Goal: Information Seeking & Learning: Compare options

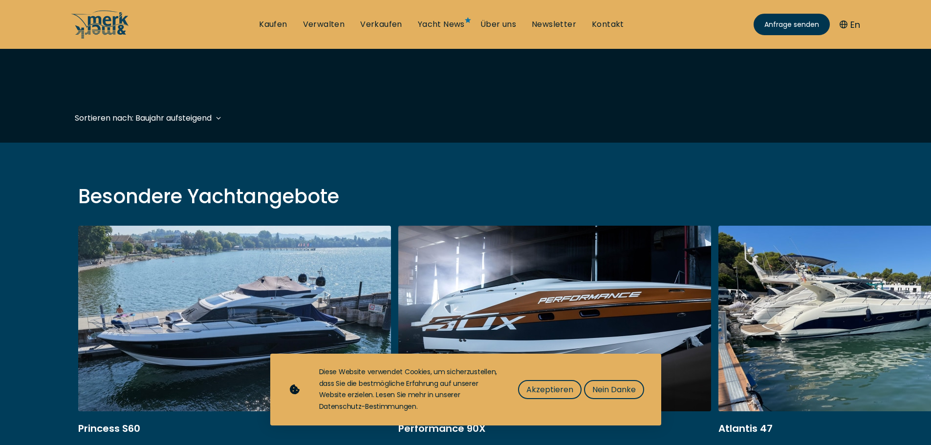
scroll to position [244, 0]
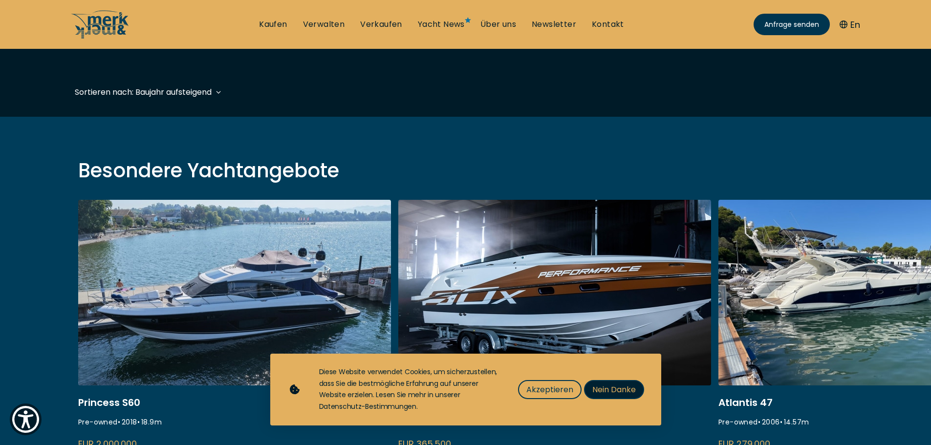
click at [615, 387] on span "Nein Danke" at bounding box center [613, 390] width 43 height 12
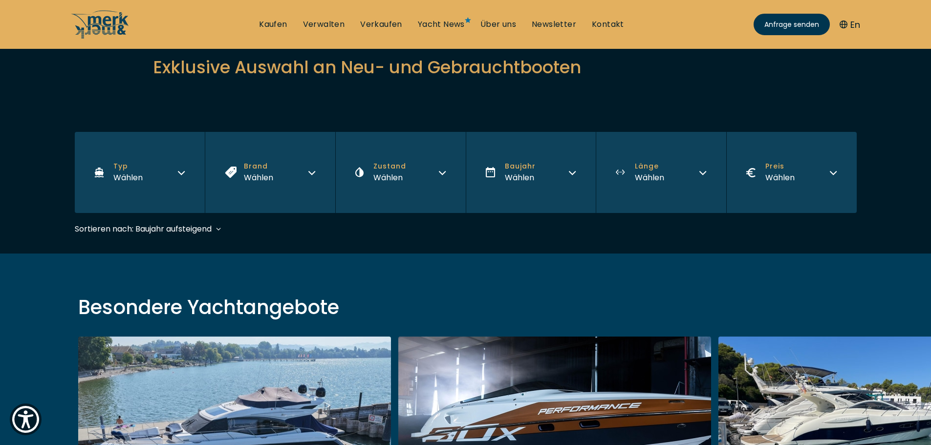
scroll to position [98, 0]
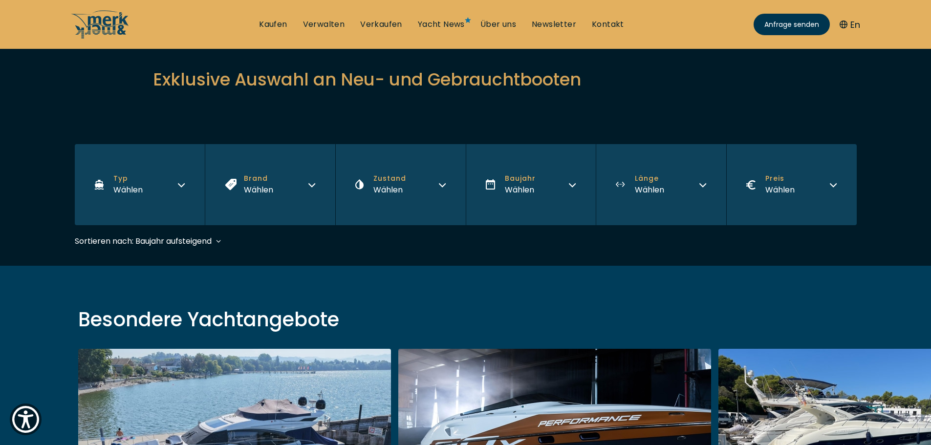
click at [699, 182] on icon "button" at bounding box center [703, 184] width 8 height 8
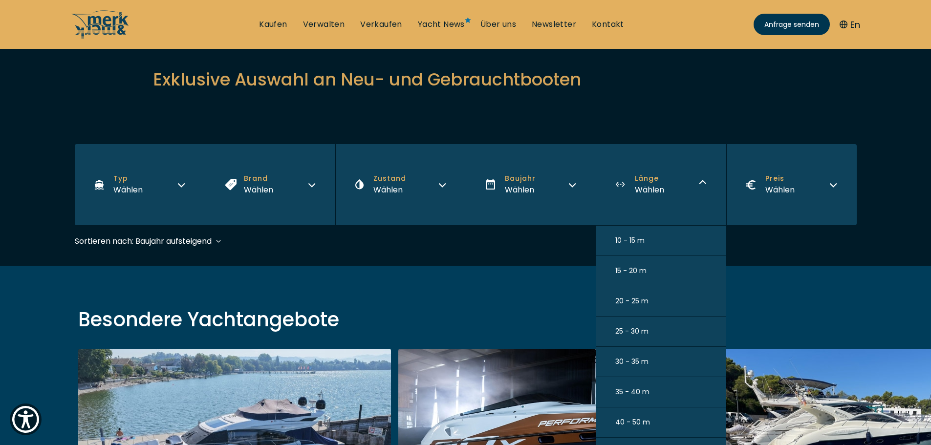
click at [624, 419] on span "40 - 50 m" at bounding box center [632, 422] width 35 height 10
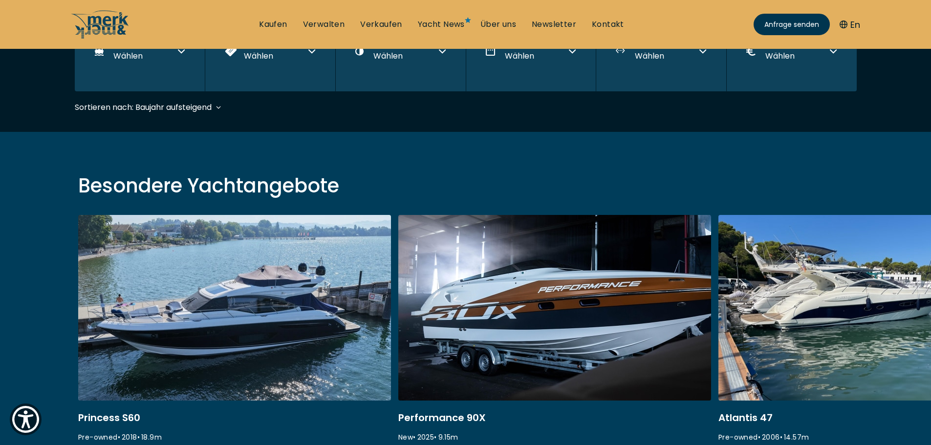
scroll to position [242, 0]
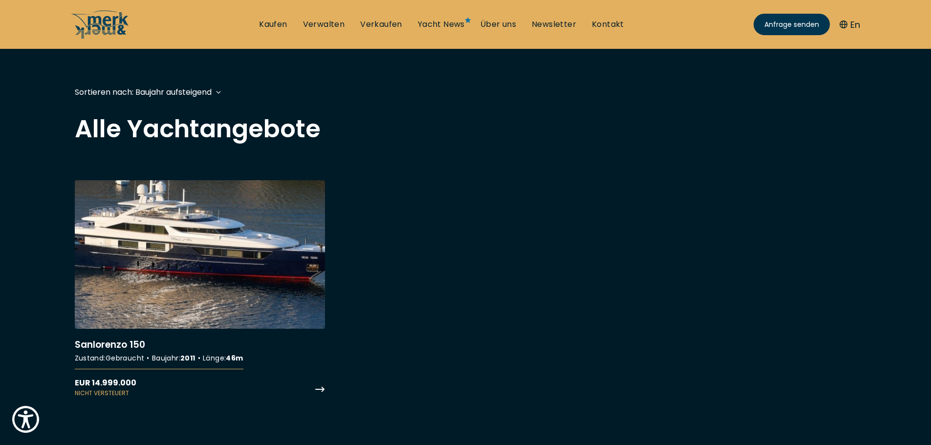
scroll to position [195, 0]
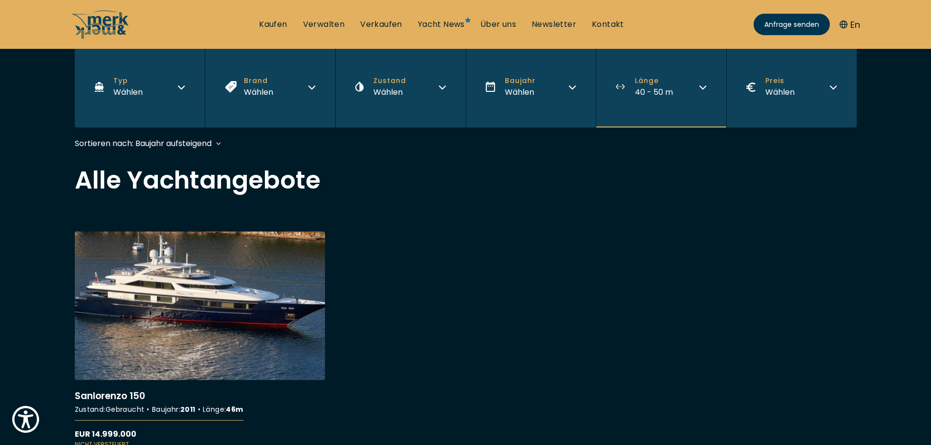
click at [704, 84] on icon "button" at bounding box center [703, 86] width 8 height 8
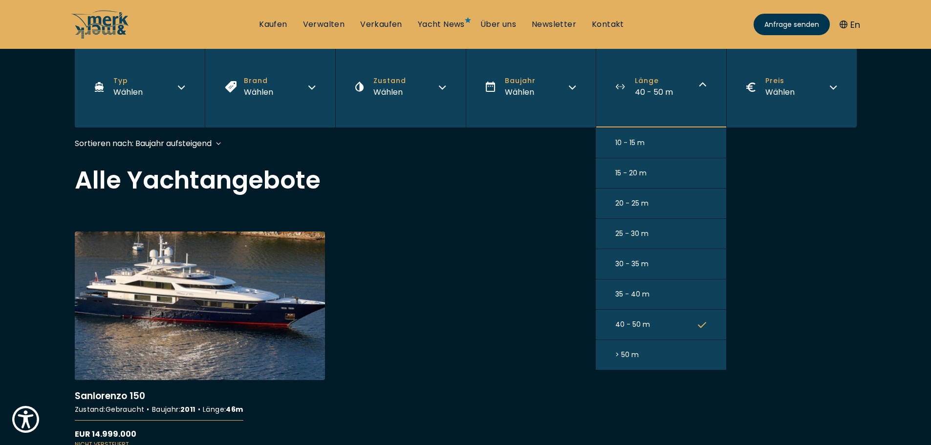
click at [643, 291] on span "35 - 40 m" at bounding box center [632, 294] width 34 height 10
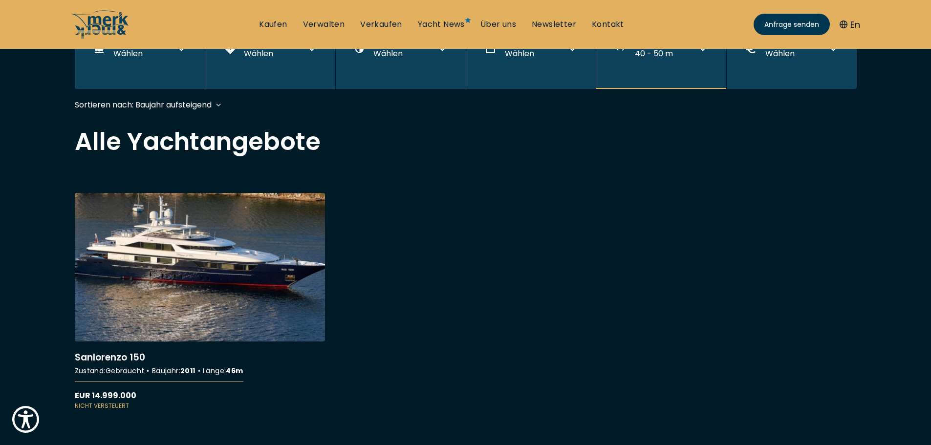
scroll to position [242, 0]
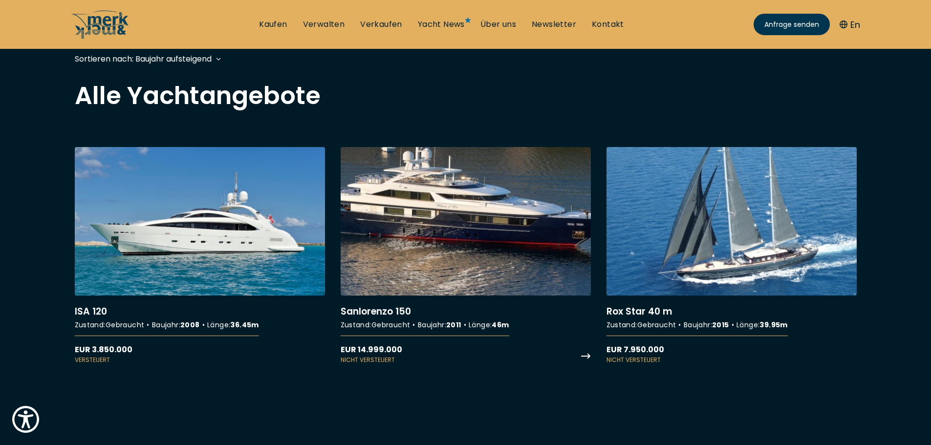
scroll to position [293, 0]
